Goal: Check status: Check status

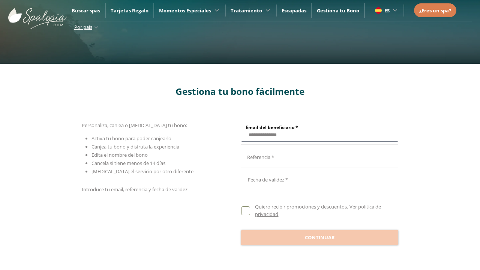
type input "**********"
click at [318, 156] on input "Email del beneficiario *" at bounding box center [318, 156] width 155 height 13
type input "**********"
click at [319, 179] on div at bounding box center [319, 179] width 157 height 18
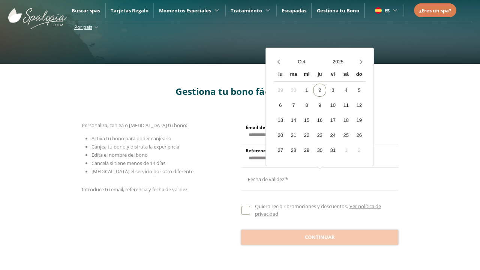
click at [301, 61] on button "Oct" at bounding box center [301, 61] width 37 height 13
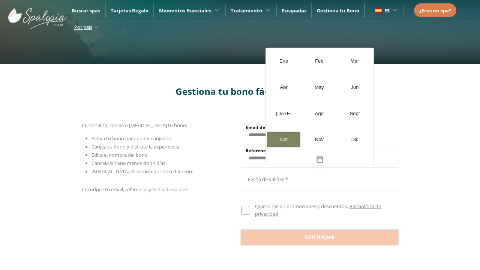
click at [283, 113] on div "[DATE]" at bounding box center [283, 114] width 33 height 16
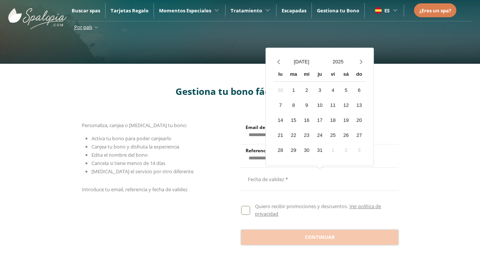
click at [338, 61] on button "2025" at bounding box center [338, 61] width 37 height 13
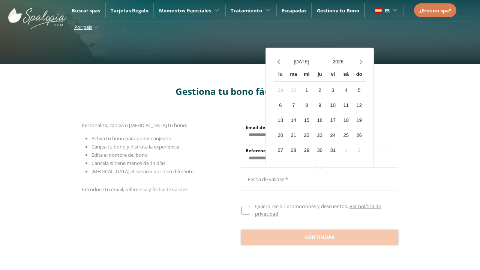
scroll to position [690, 0]
click at [280, 135] on div "20" at bounding box center [280, 135] width 13 height 13
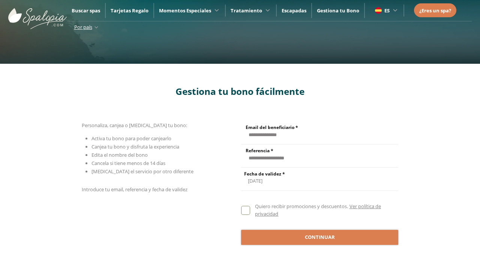
scroll to position [0, 0]
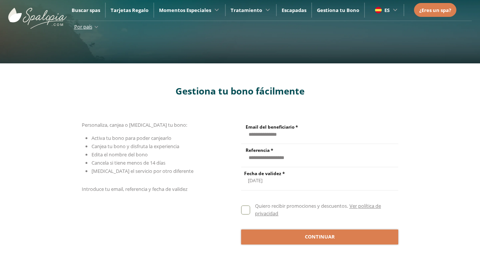
click at [319, 236] on span "Continuar" at bounding box center [320, 236] width 30 height 7
